Goal: Check status: Check status

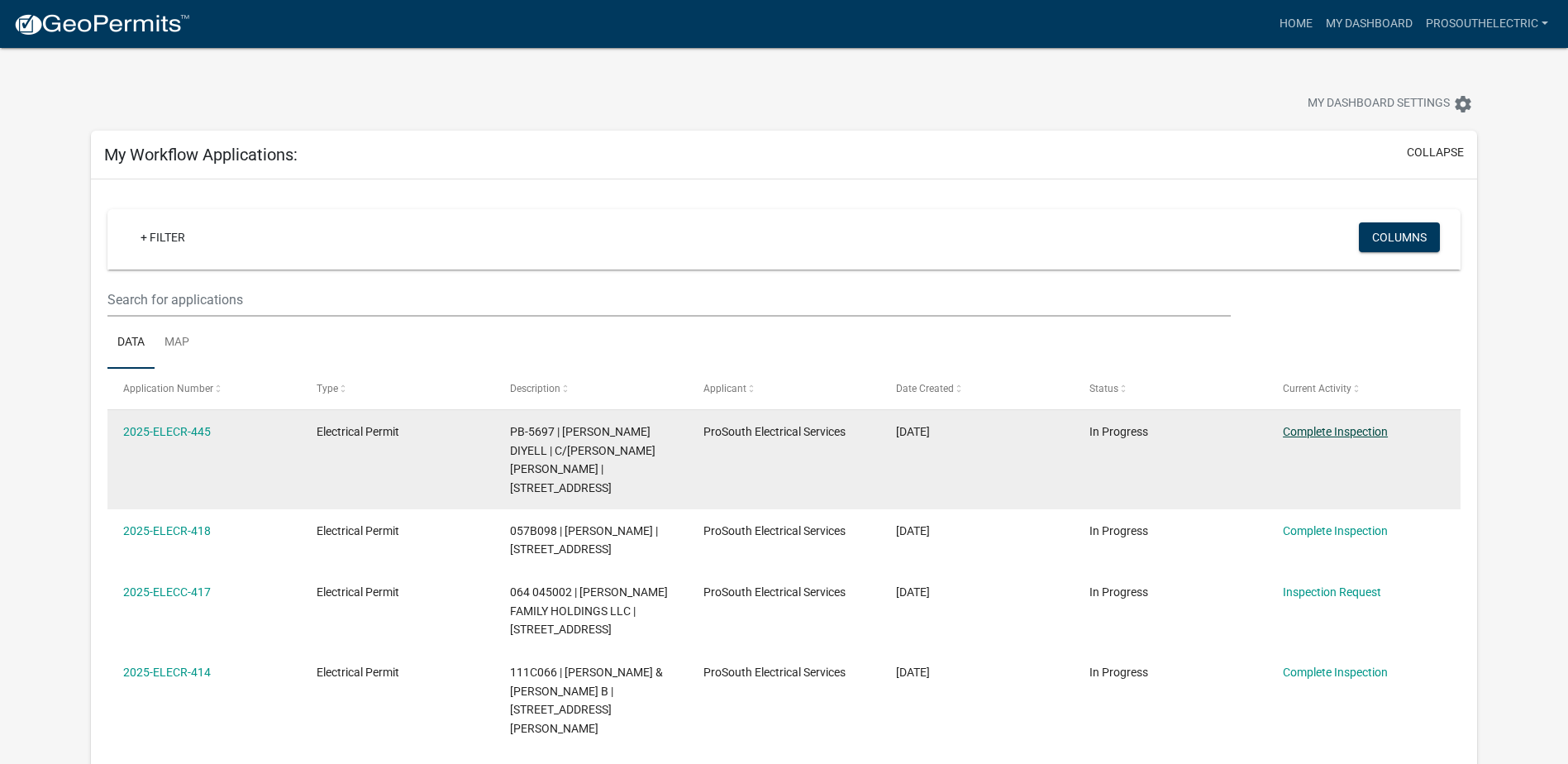
click at [1357, 428] on link "Complete Inspection" at bounding box center [1335, 431] width 105 height 13
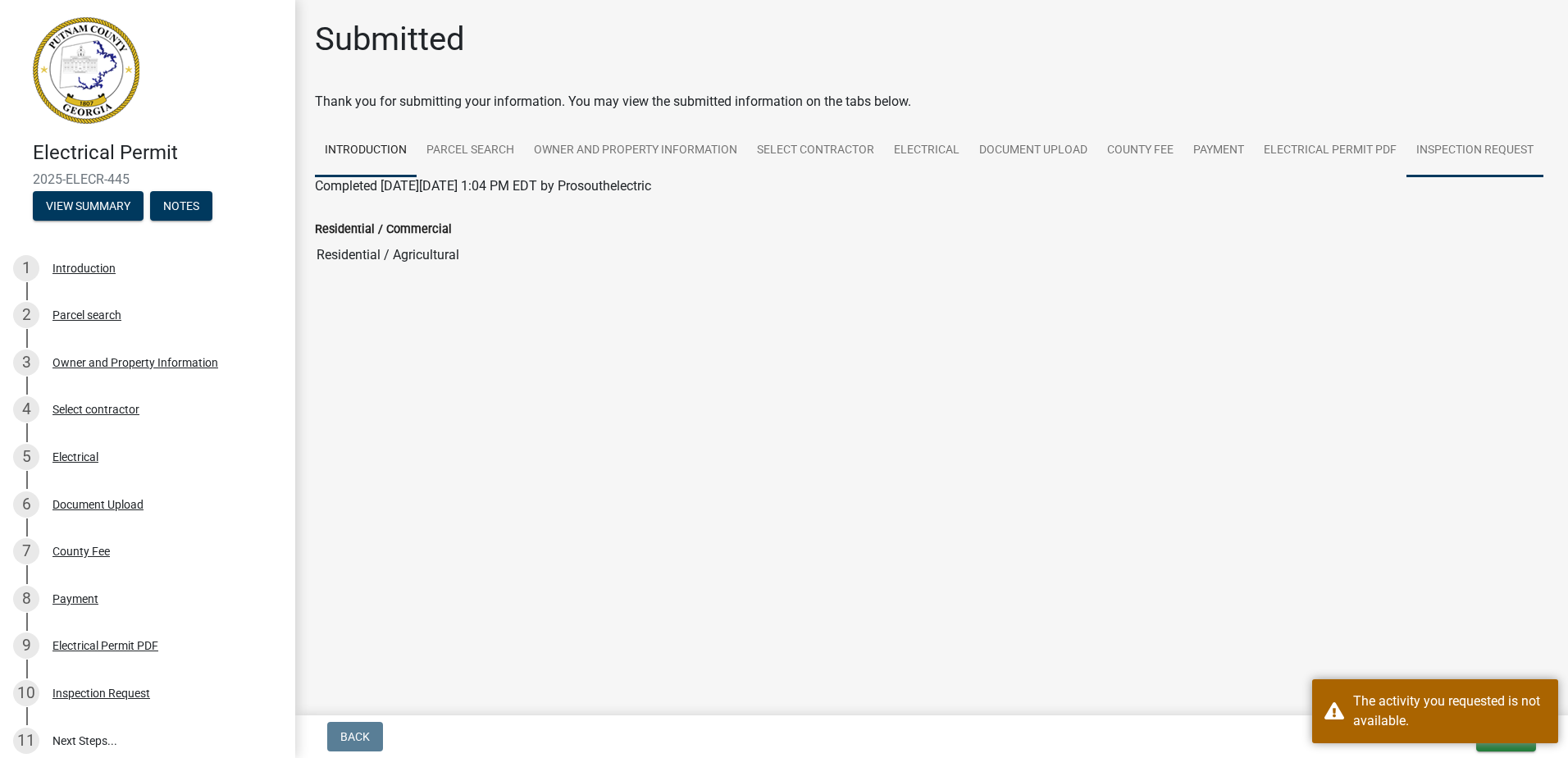
click at [1456, 149] on link "Inspection Request" at bounding box center [1475, 151] width 137 height 53
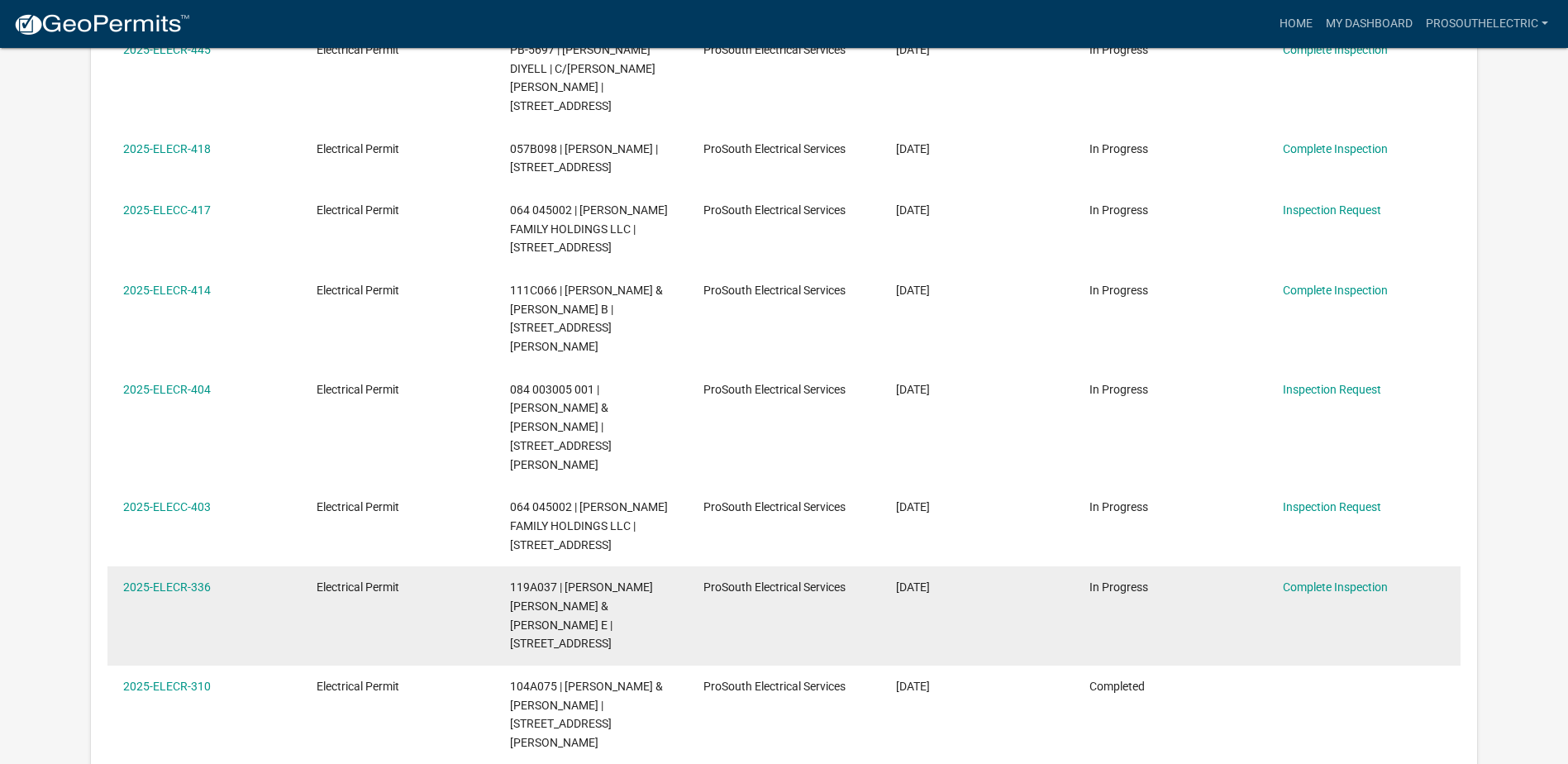
scroll to position [383, 0]
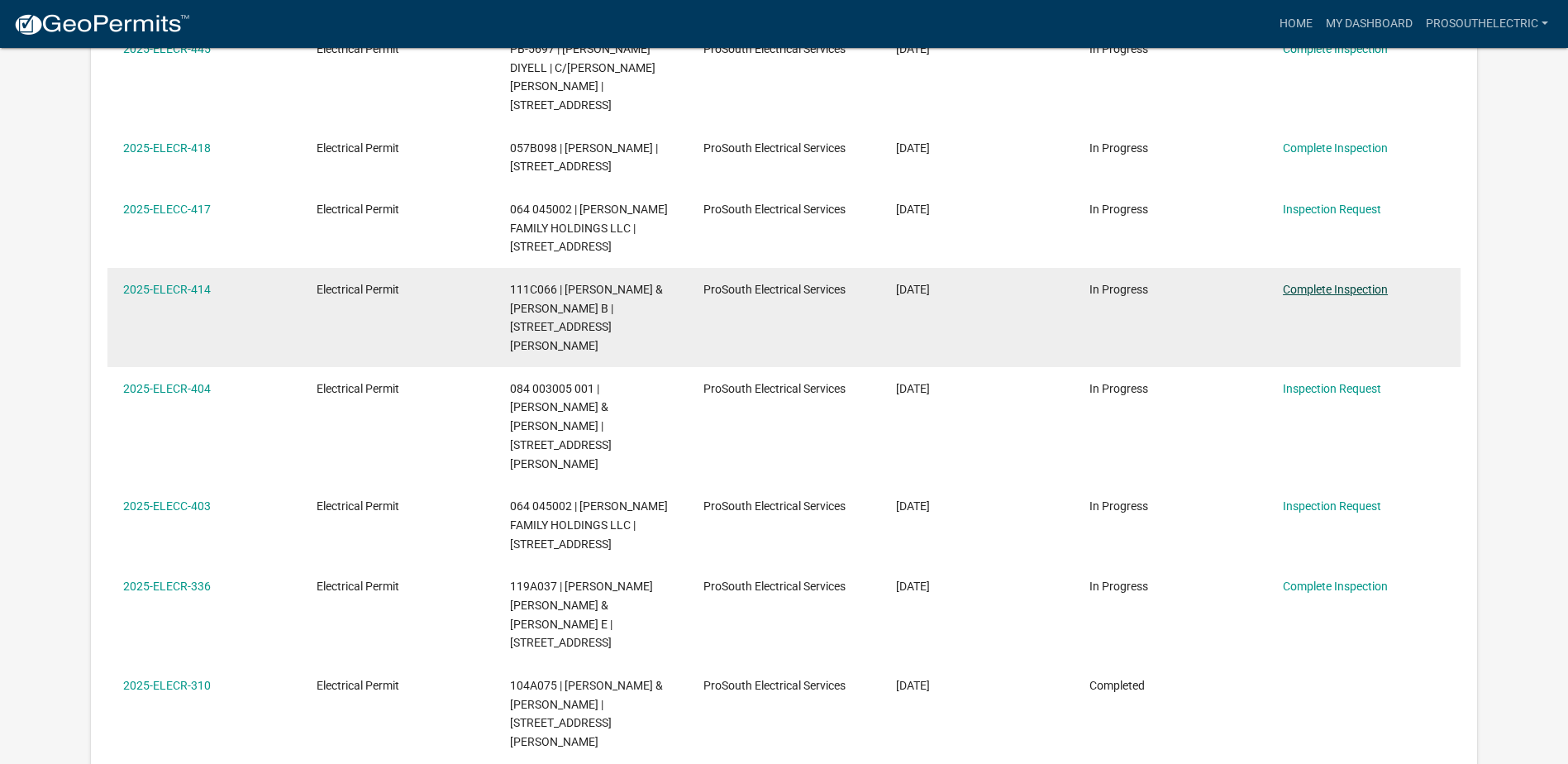
click at [1309, 290] on link "Complete Inspection" at bounding box center [1335, 290] width 105 height 13
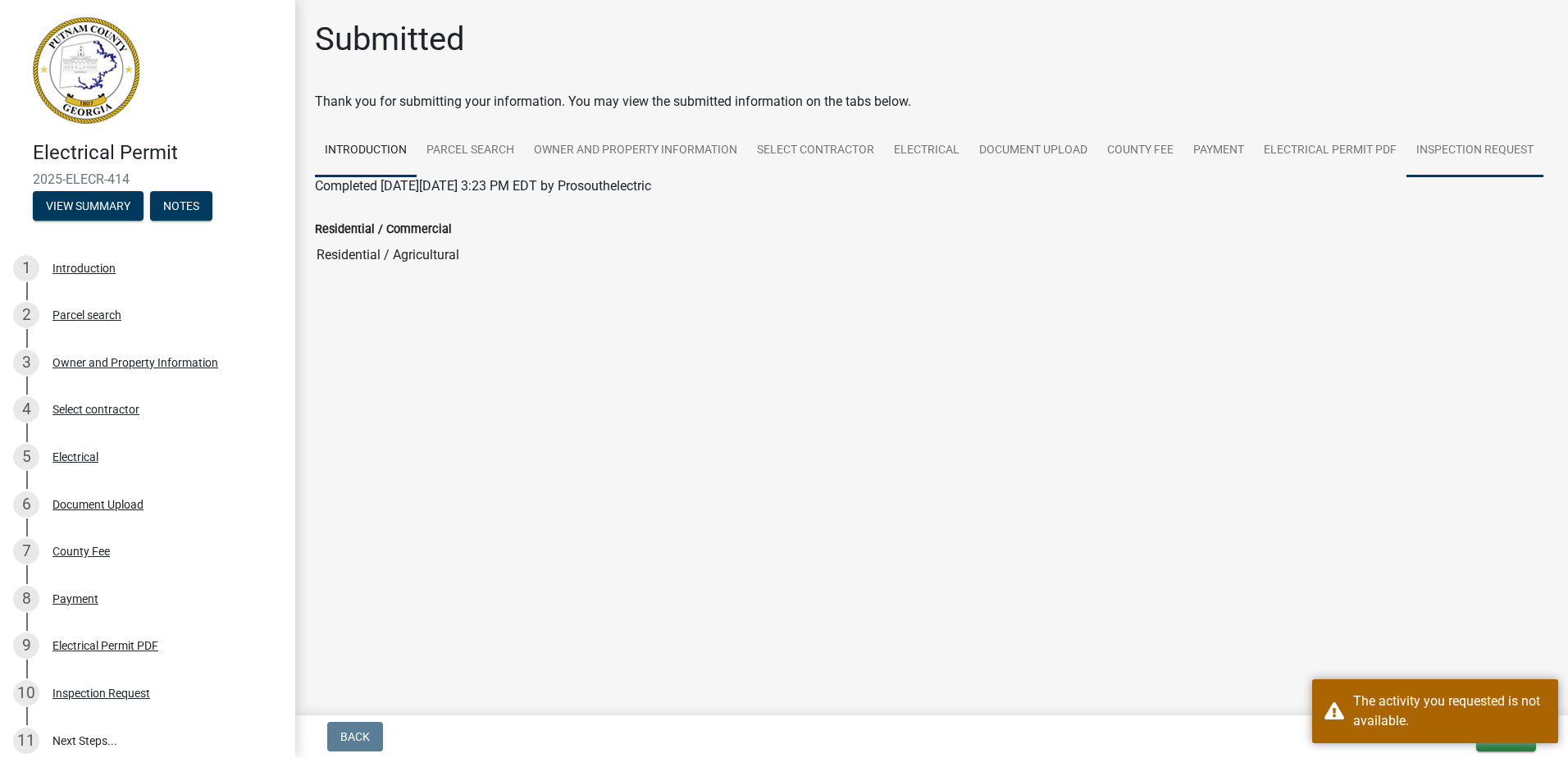
click at [1430, 146] on link "Inspection Request" at bounding box center [1475, 151] width 137 height 53
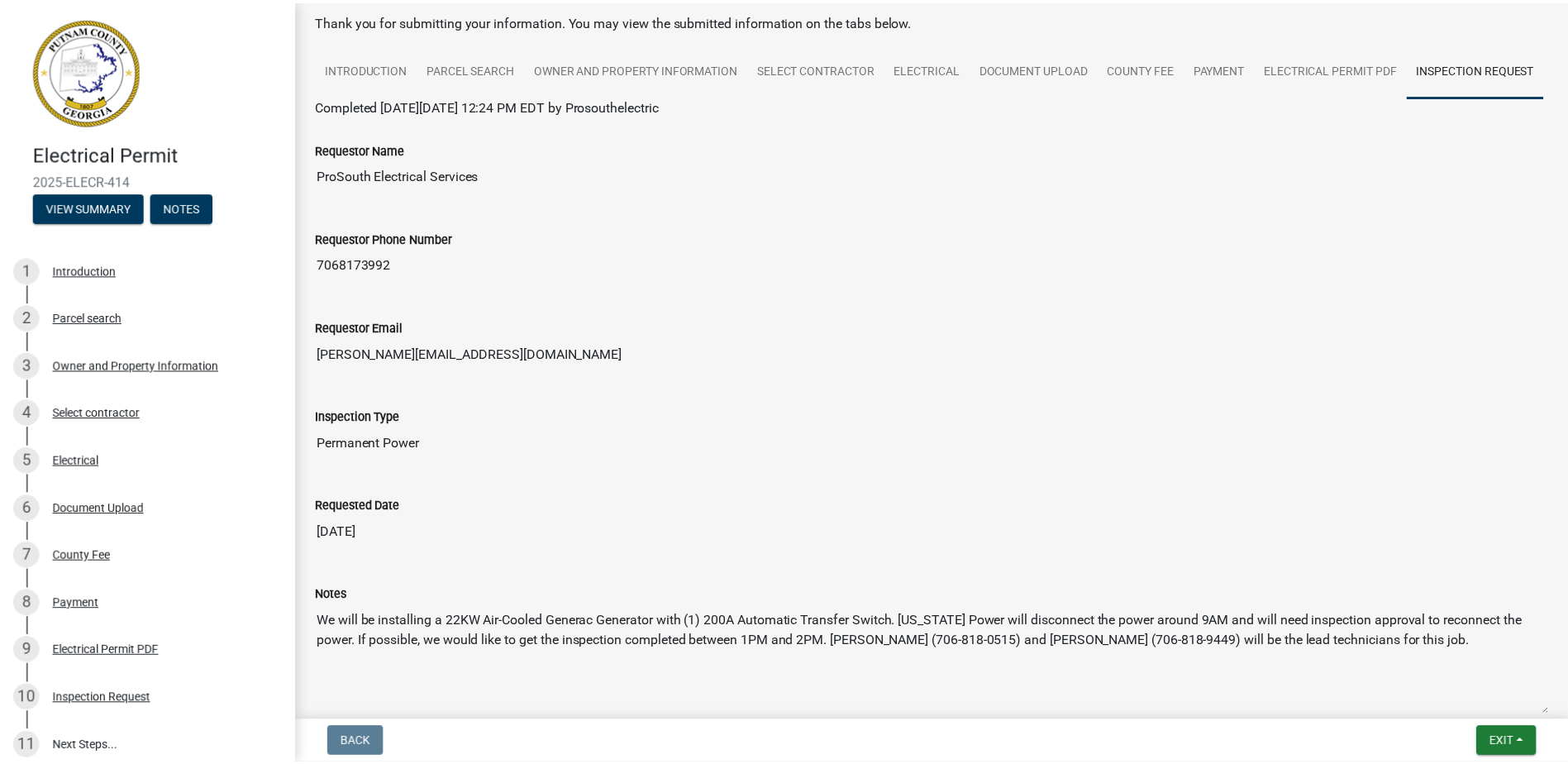
scroll to position [83, 0]
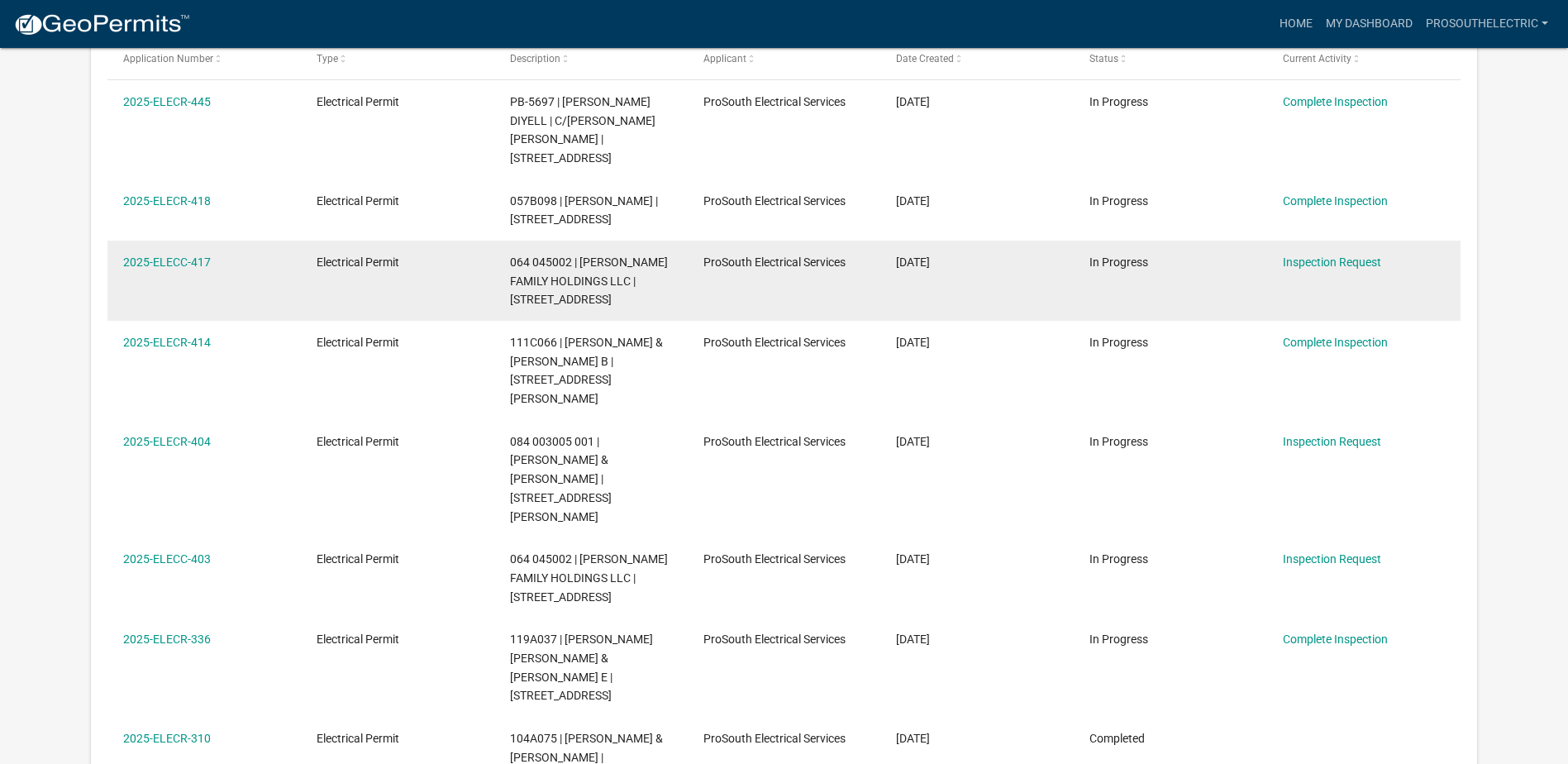
scroll to position [301, 0]
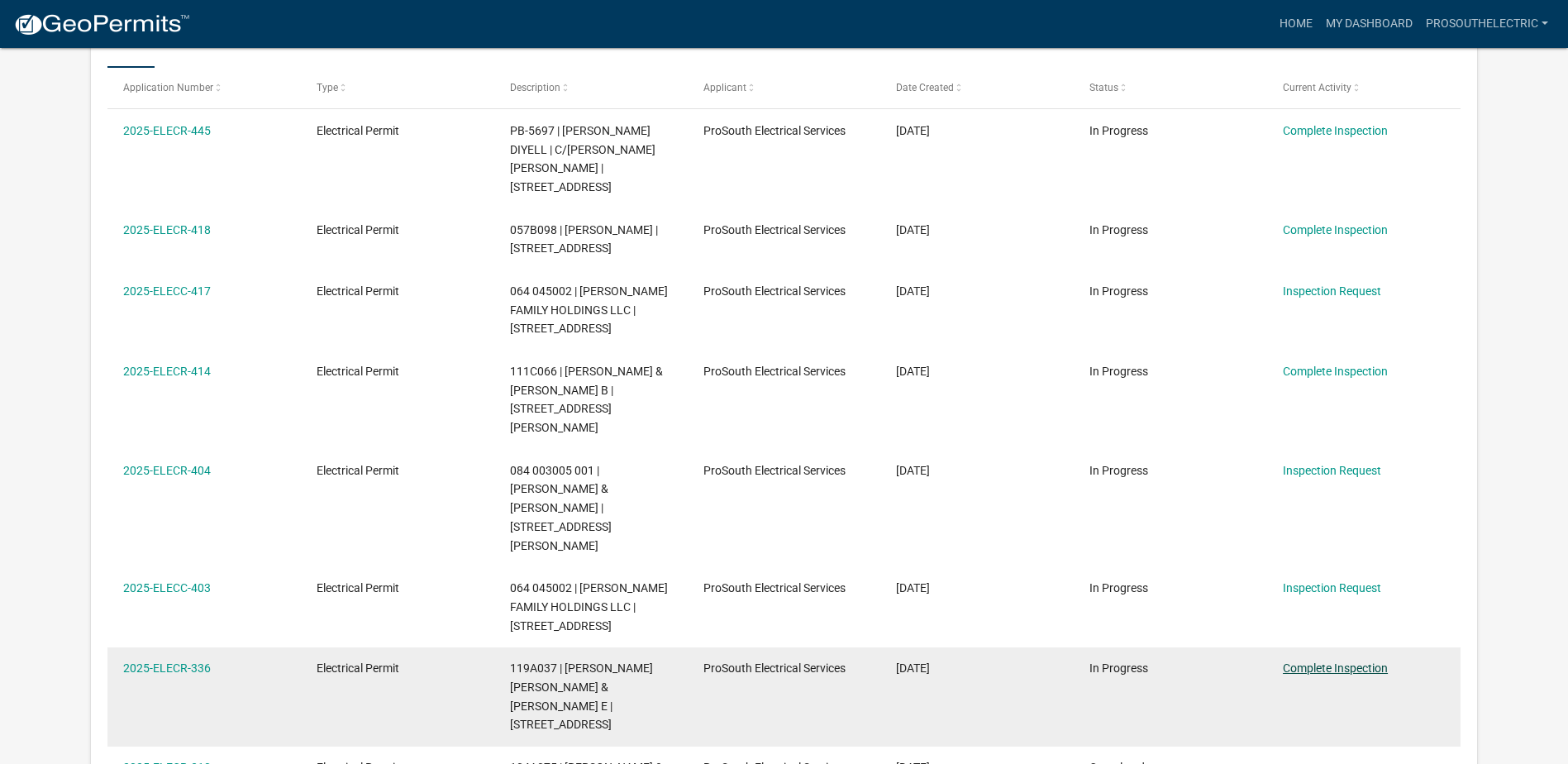
click at [1358, 662] on link "Complete Inspection" at bounding box center [1335, 669] width 105 height 13
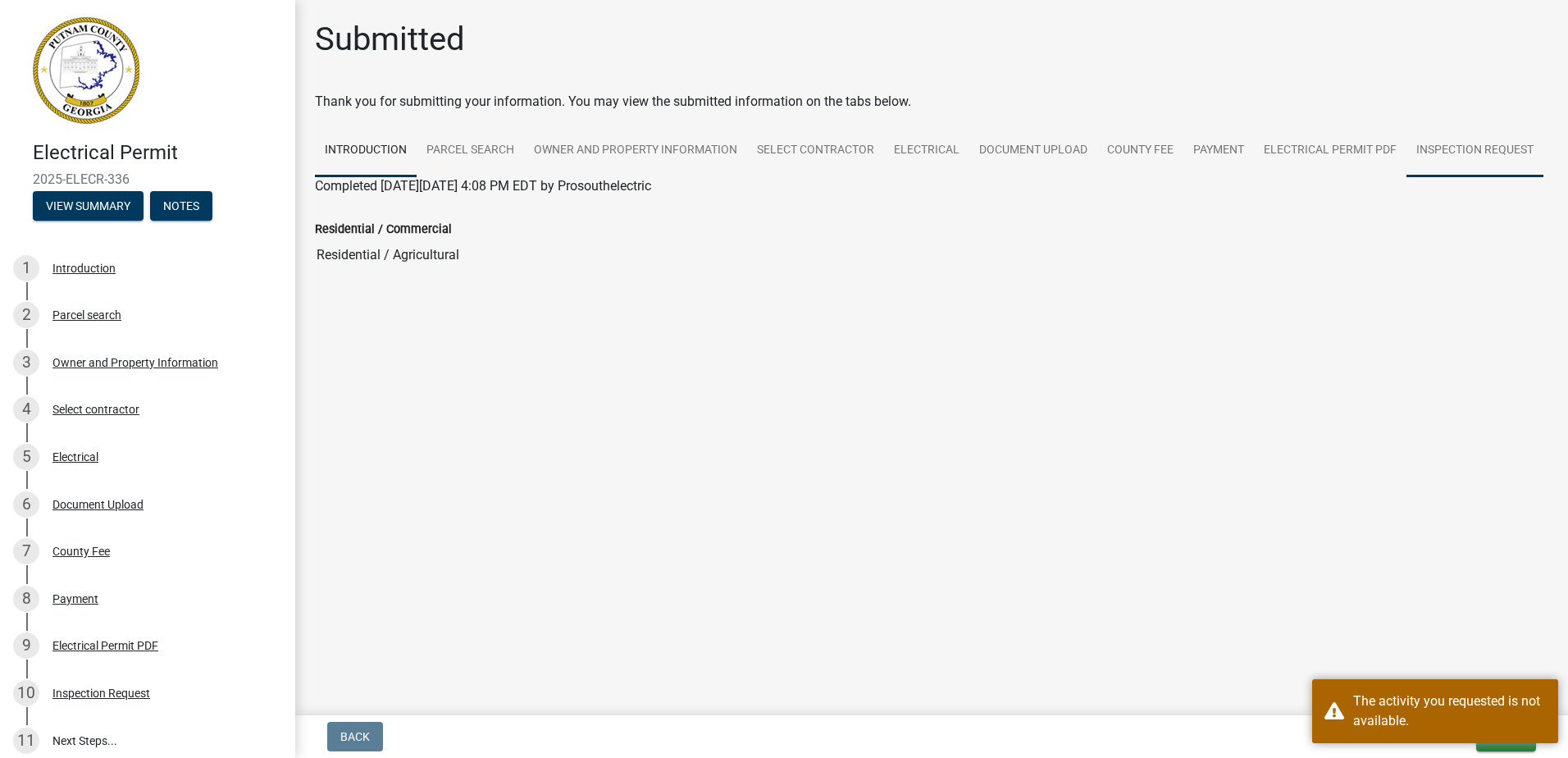
click at [1458, 160] on link "Inspection Request" at bounding box center [1475, 151] width 137 height 53
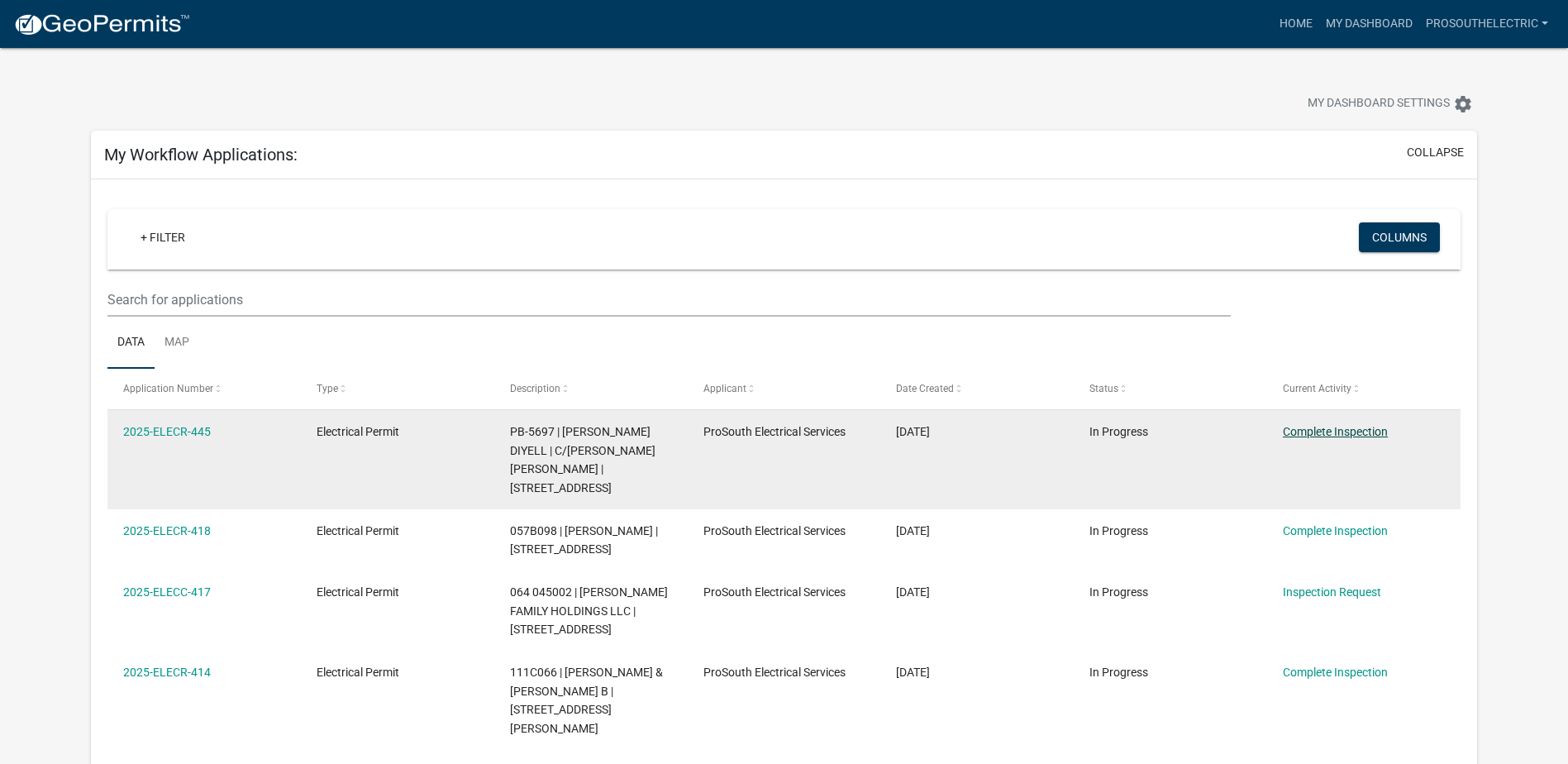
click at [1294, 431] on link "Complete Inspection" at bounding box center [1335, 431] width 105 height 13
